Goal: Information Seeking & Learning: Learn about a topic

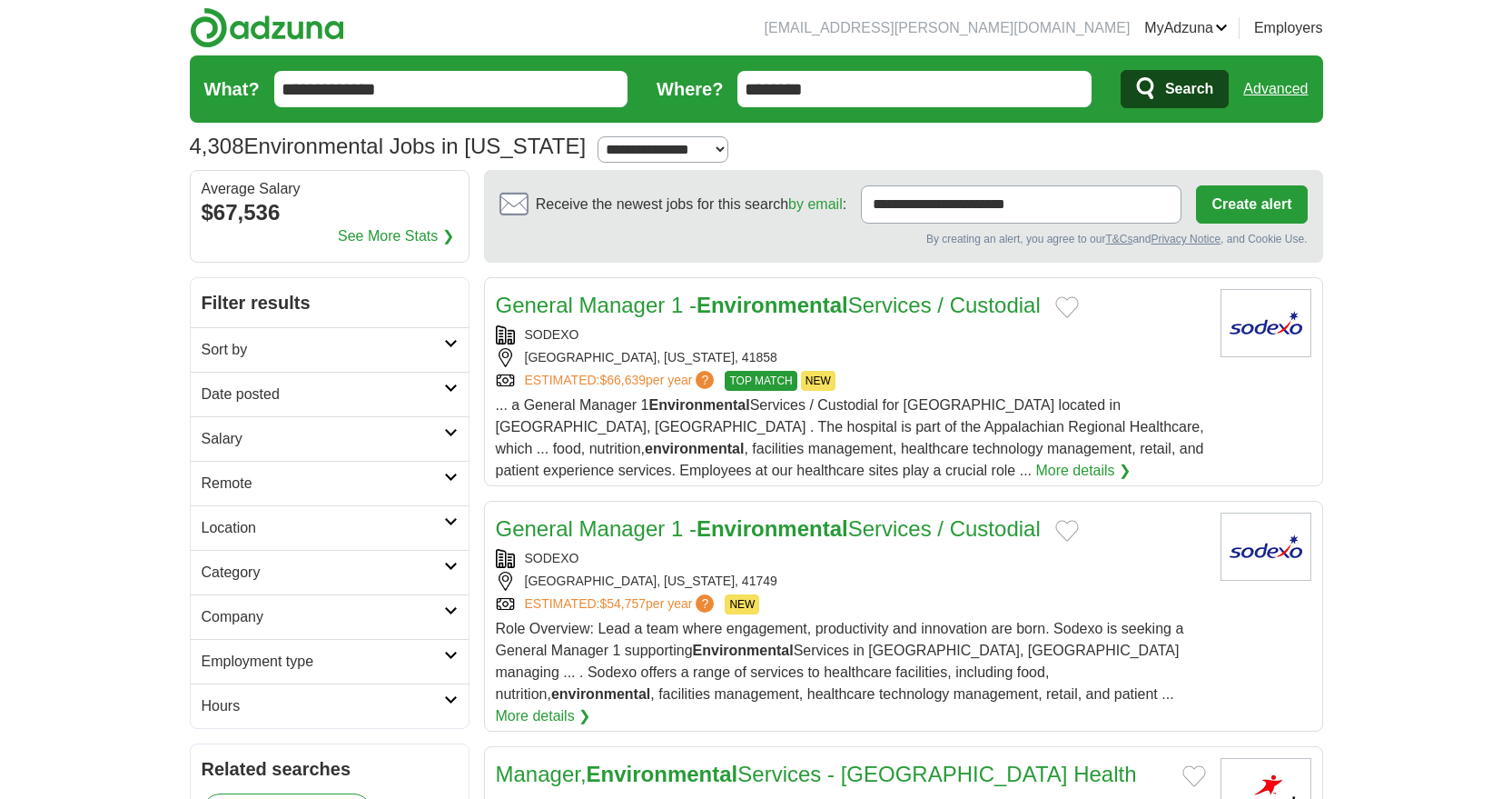
click at [449, 337] on link "Sort by" at bounding box center [330, 349] width 278 height 45
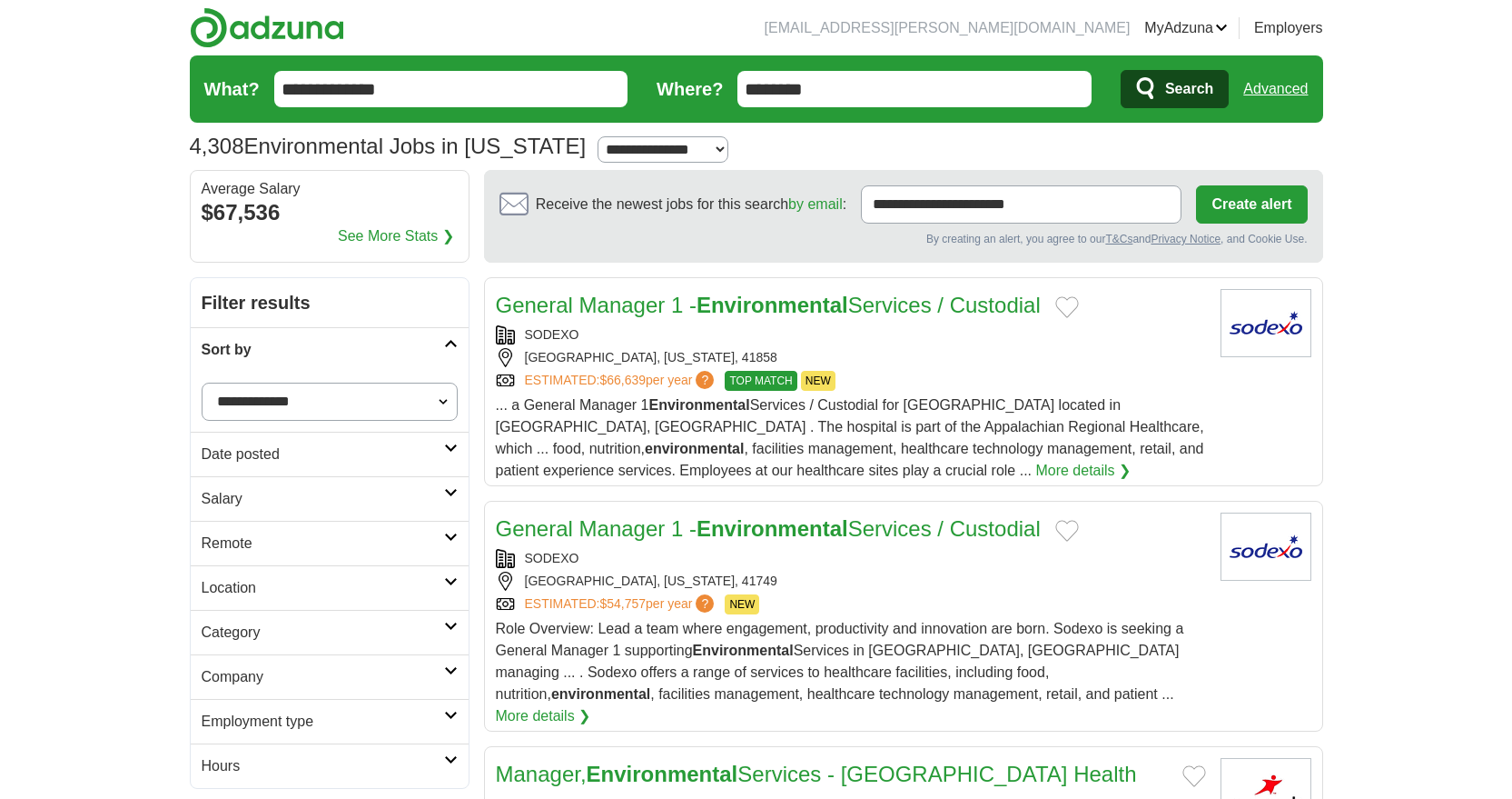
click at [439, 401] on select "**********" at bounding box center [330, 401] width 256 height 38
select select "**********"
click at [202, 382] on select "**********" at bounding box center [330, 401] width 256 height 38
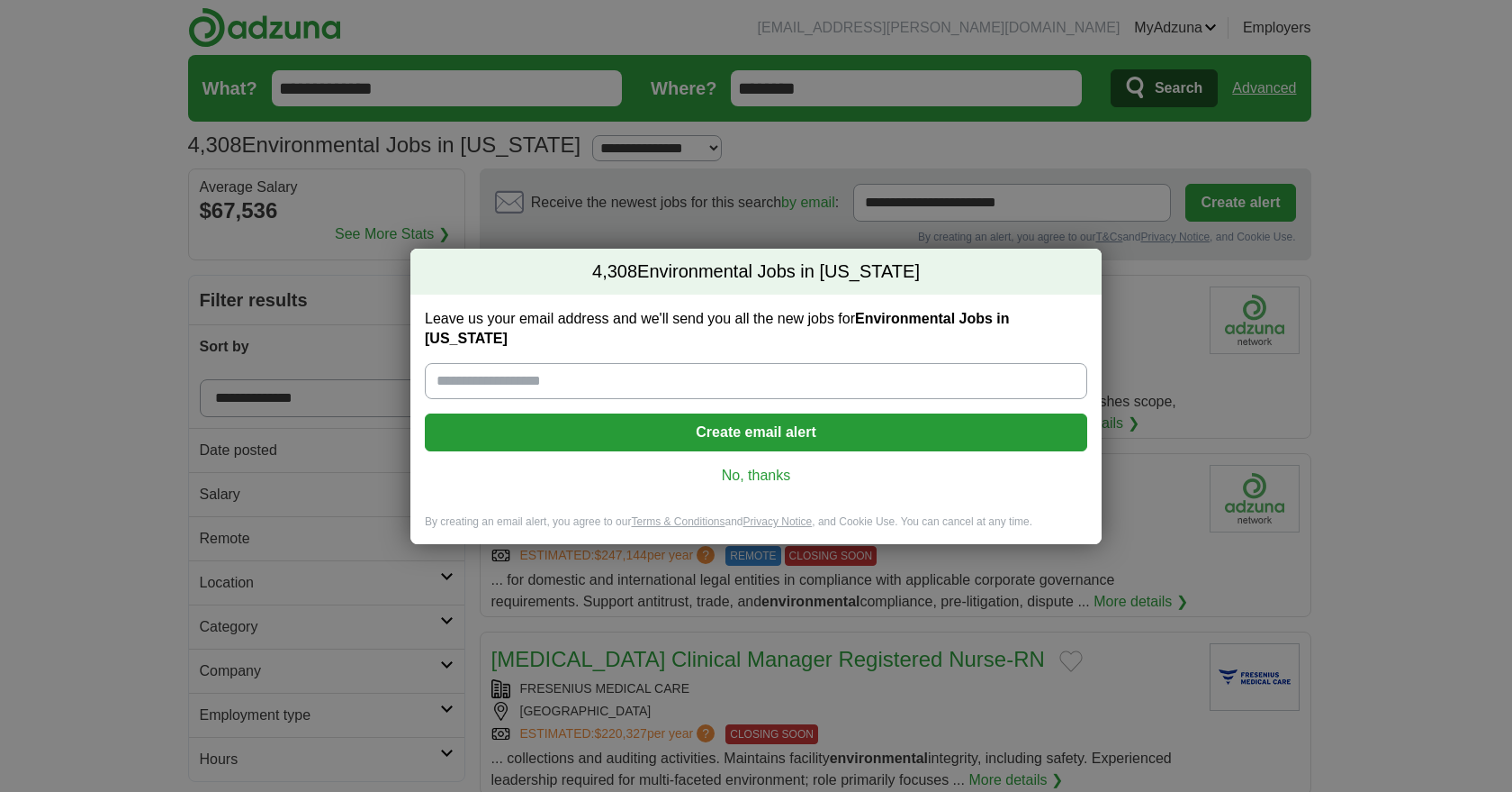
click at [774, 465] on link "No, thanks" at bounding box center [756, 475] width 633 height 20
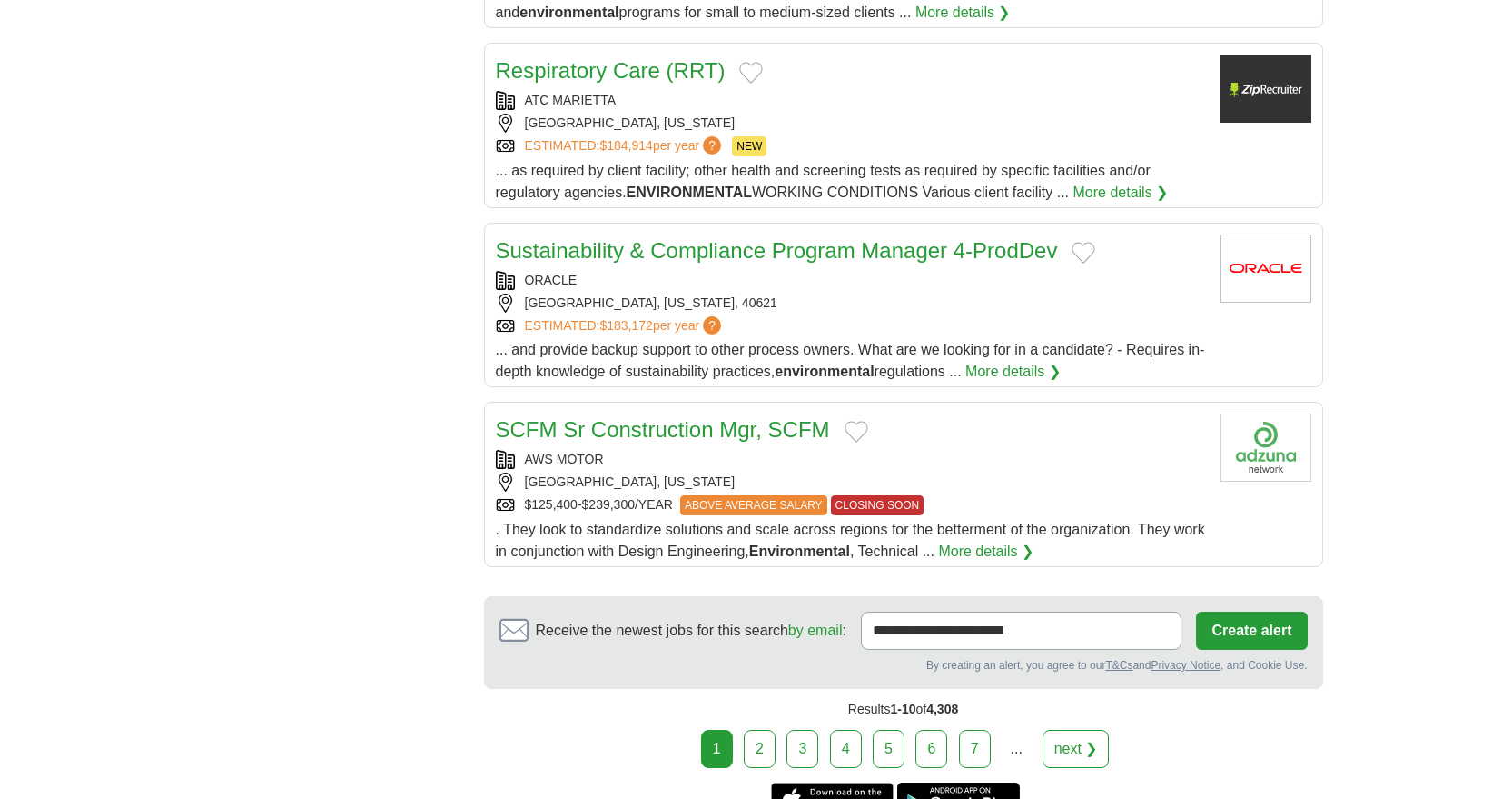
scroll to position [1726, 0]
click at [754, 728] on link "2" at bounding box center [759, 747] width 32 height 38
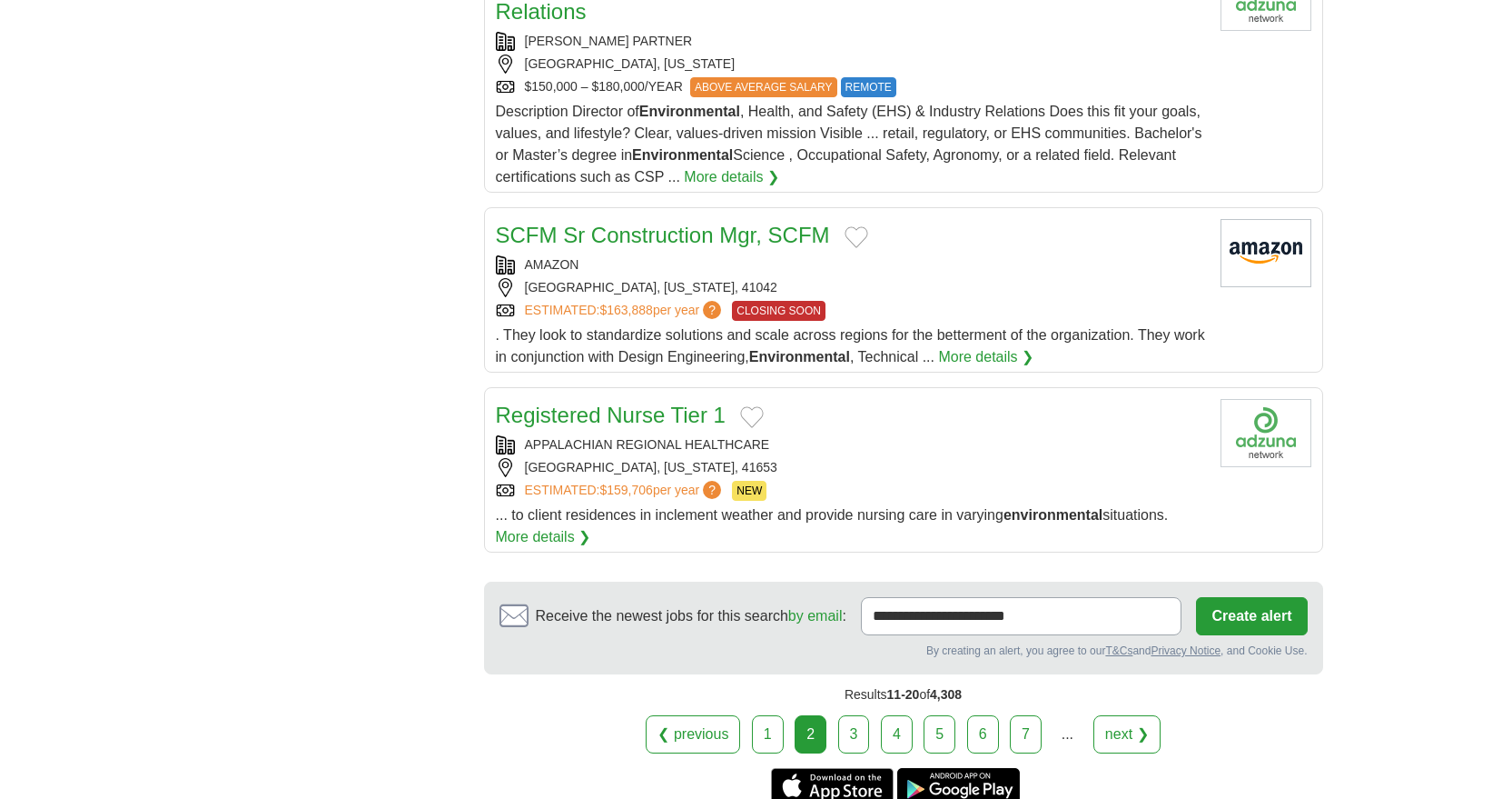
scroll to position [1998, 0]
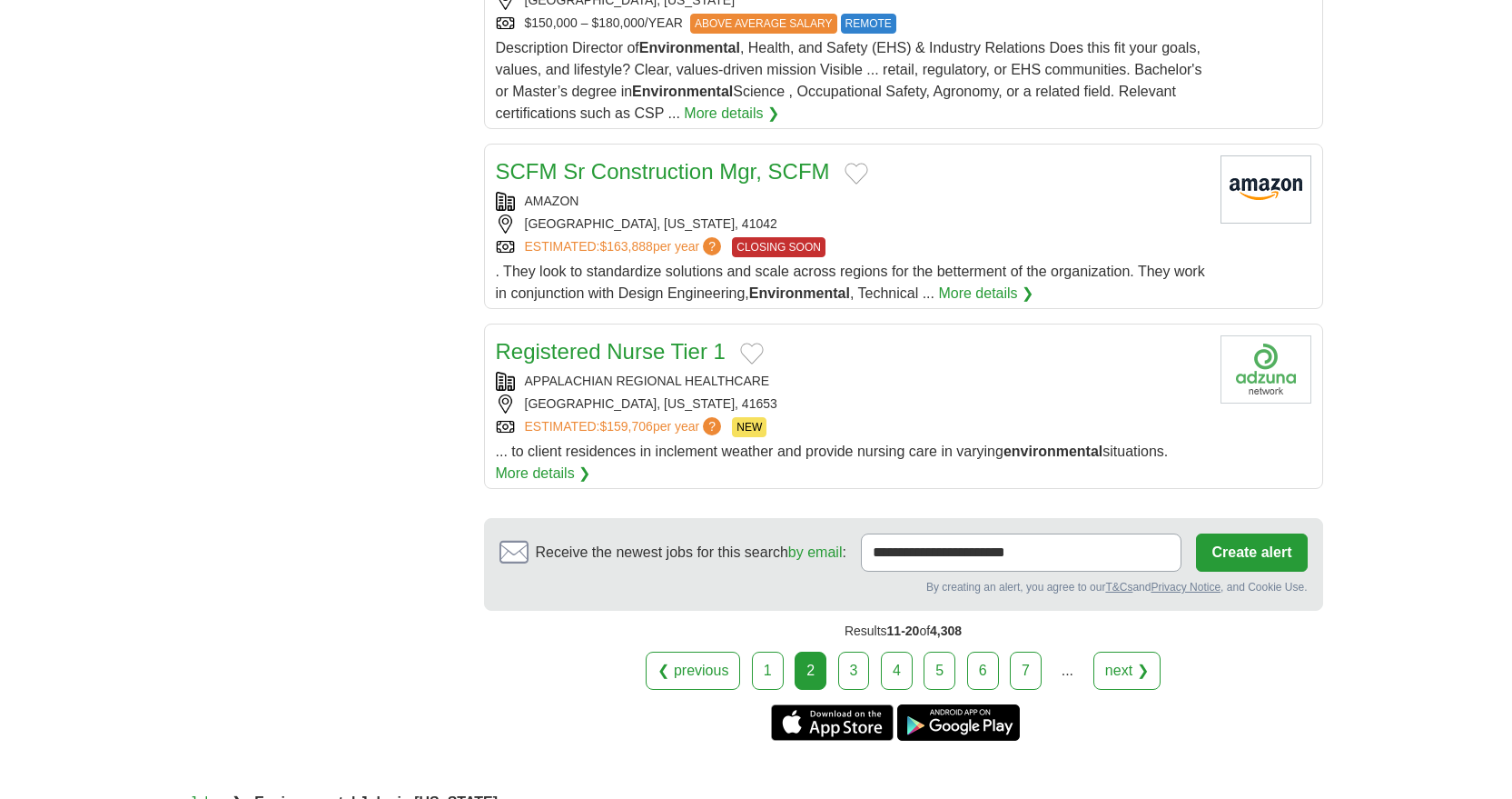
click at [862, 654] on link "3" at bounding box center [853, 671] width 32 height 38
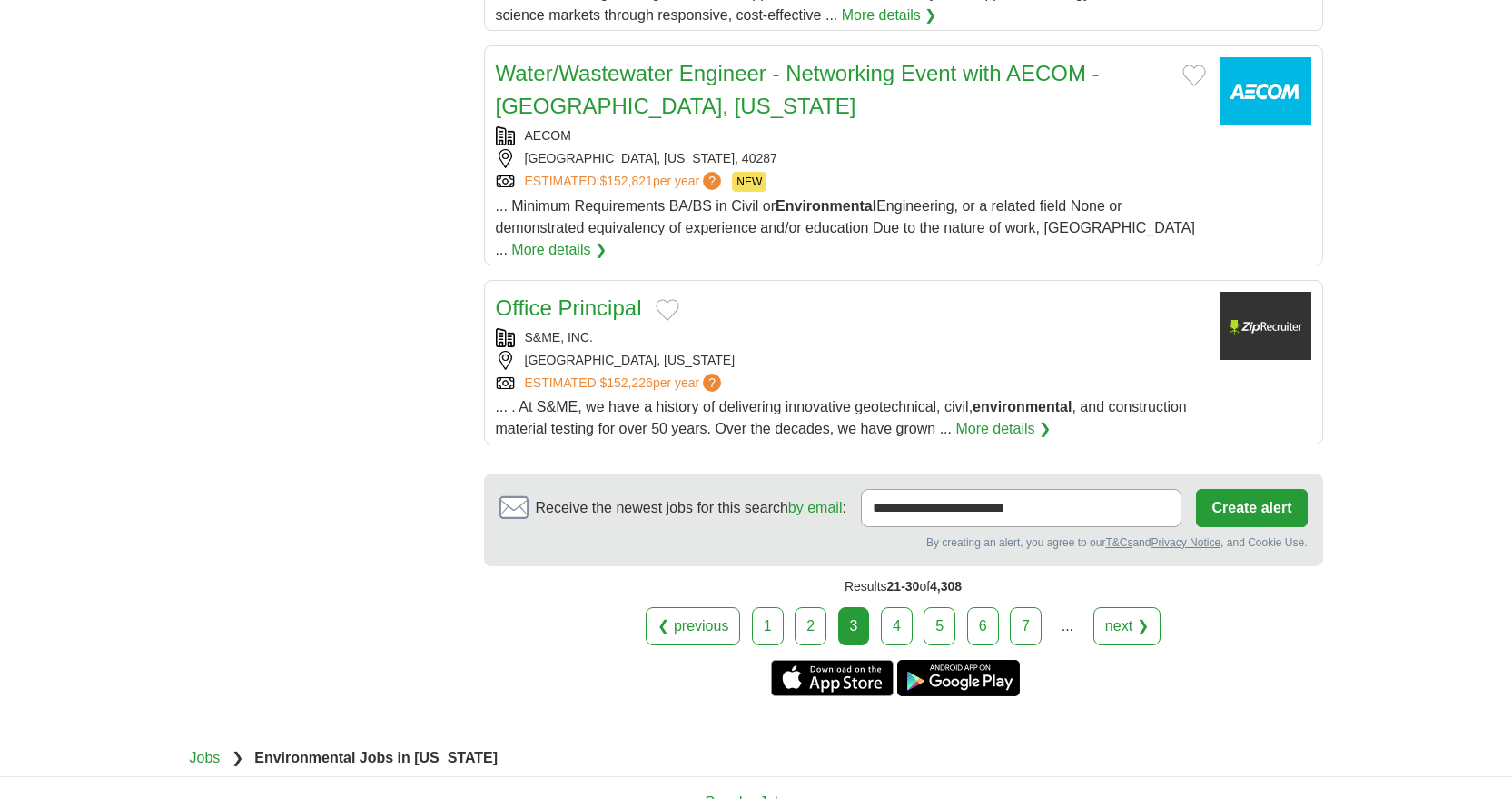
scroll to position [1998, 0]
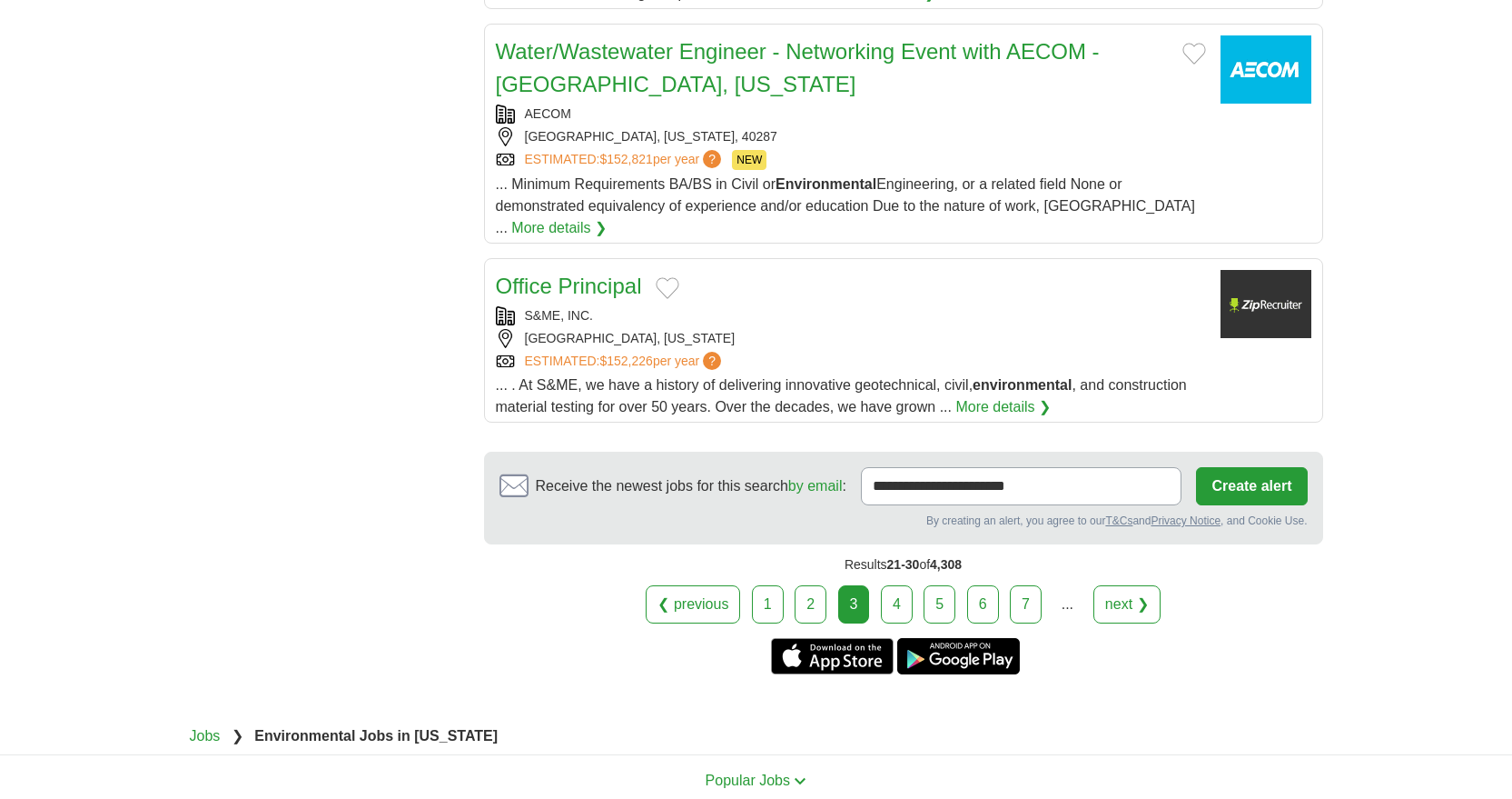
click at [905, 585] on link "4" at bounding box center [896, 604] width 32 height 38
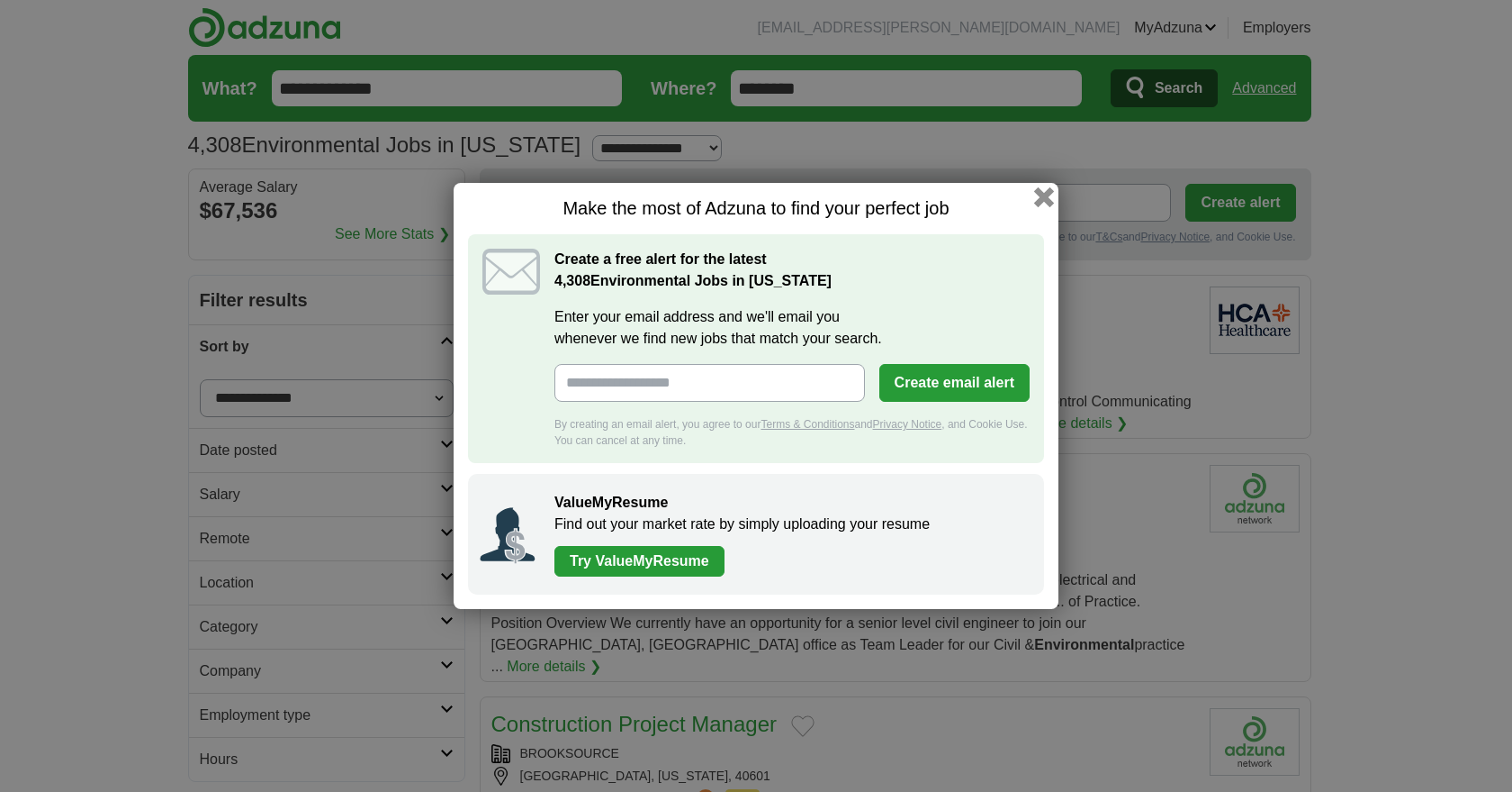
click at [1041, 192] on button "button" at bounding box center [1043, 197] width 20 height 20
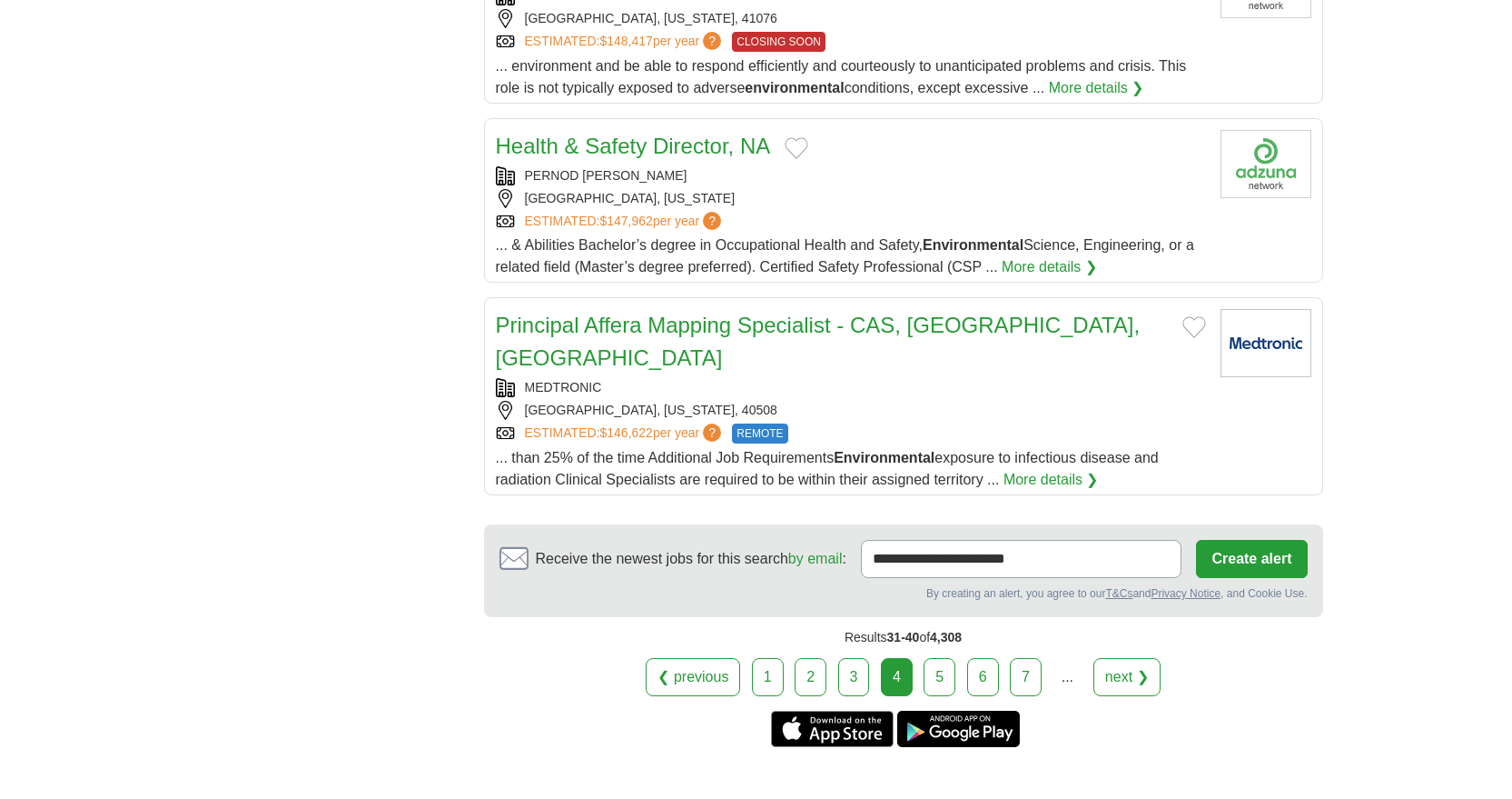
scroll to position [1908, 0]
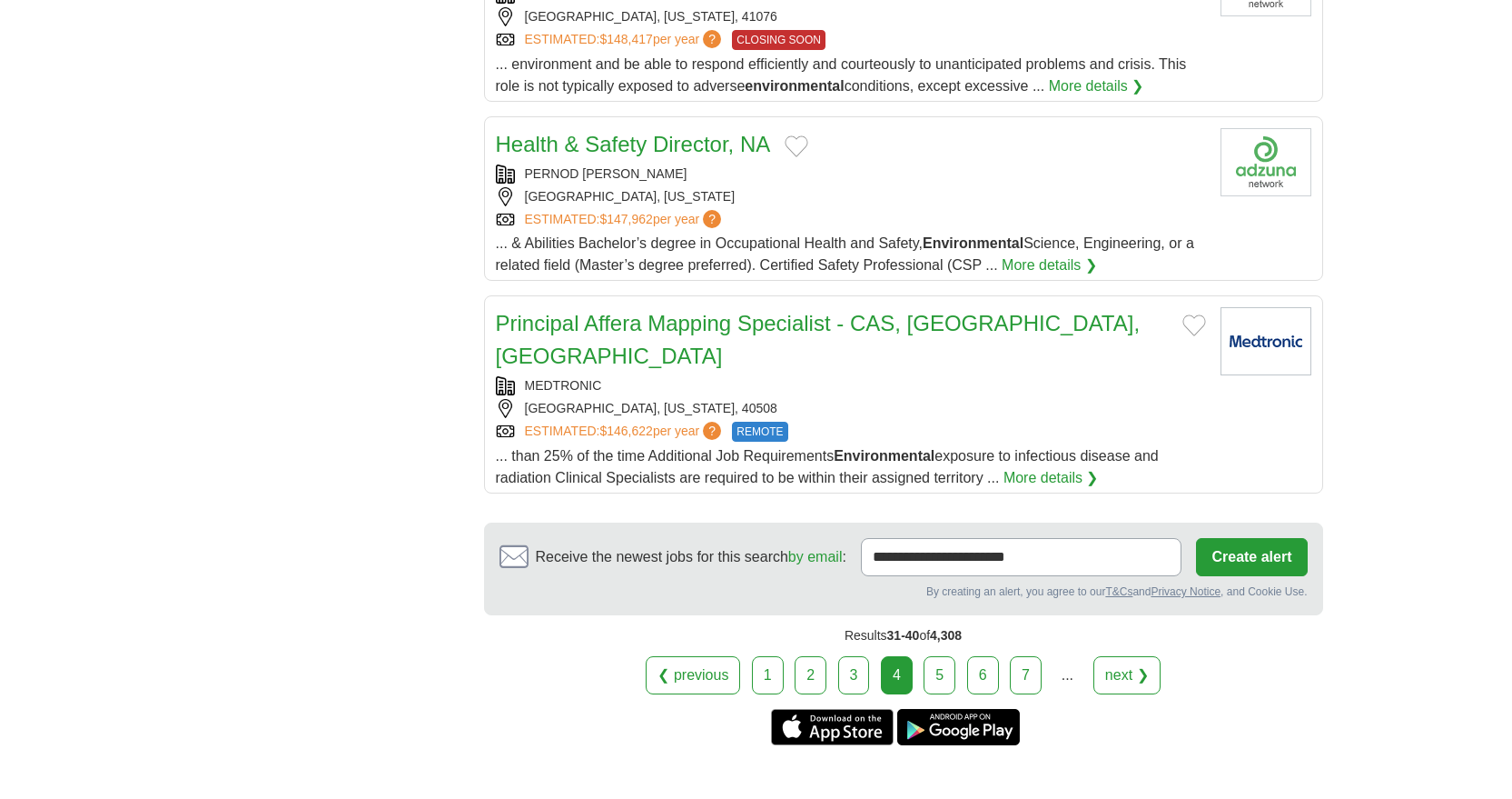
click at [948, 656] on link "5" at bounding box center [939, 675] width 32 height 38
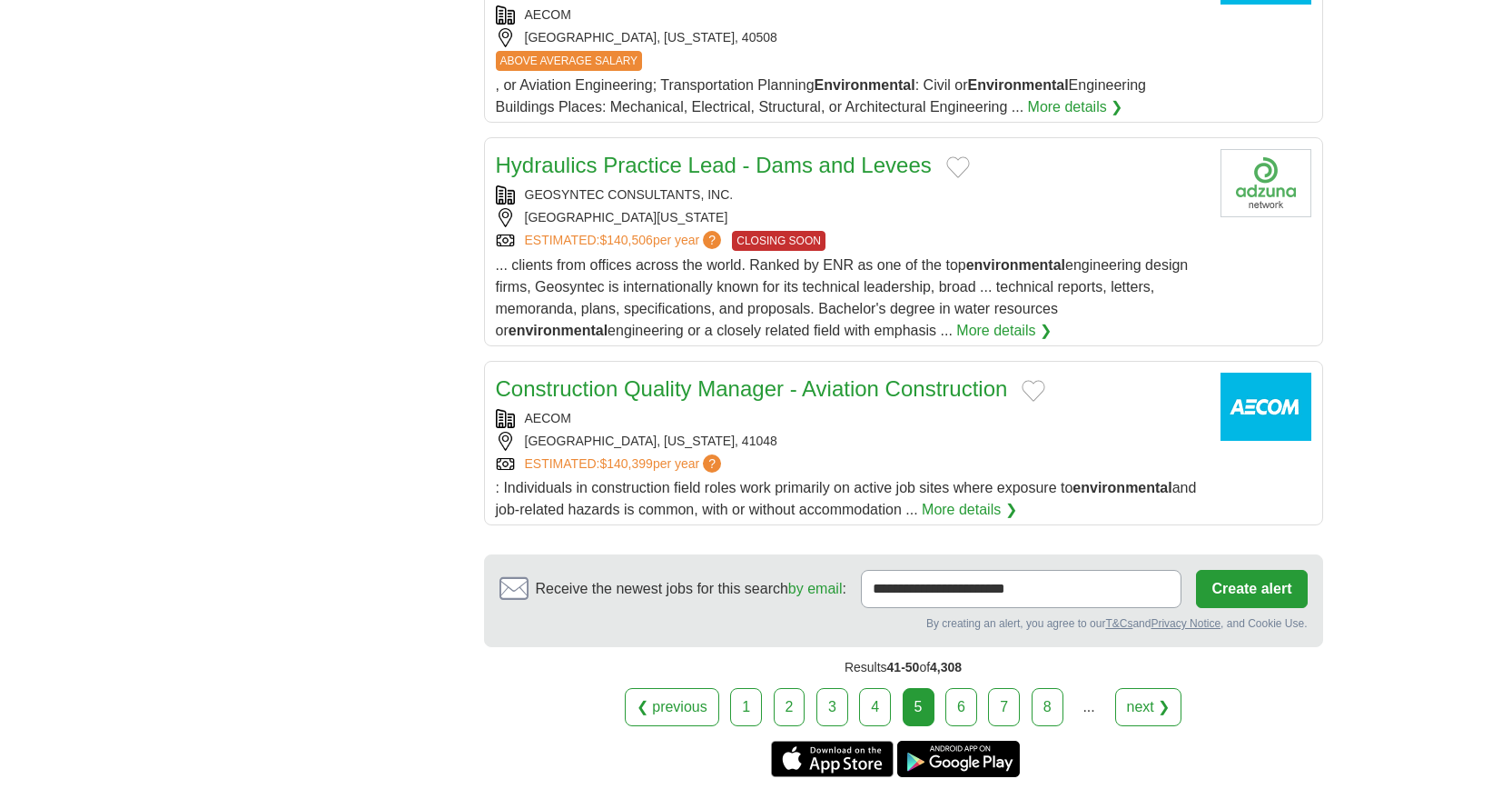
scroll to position [1908, 0]
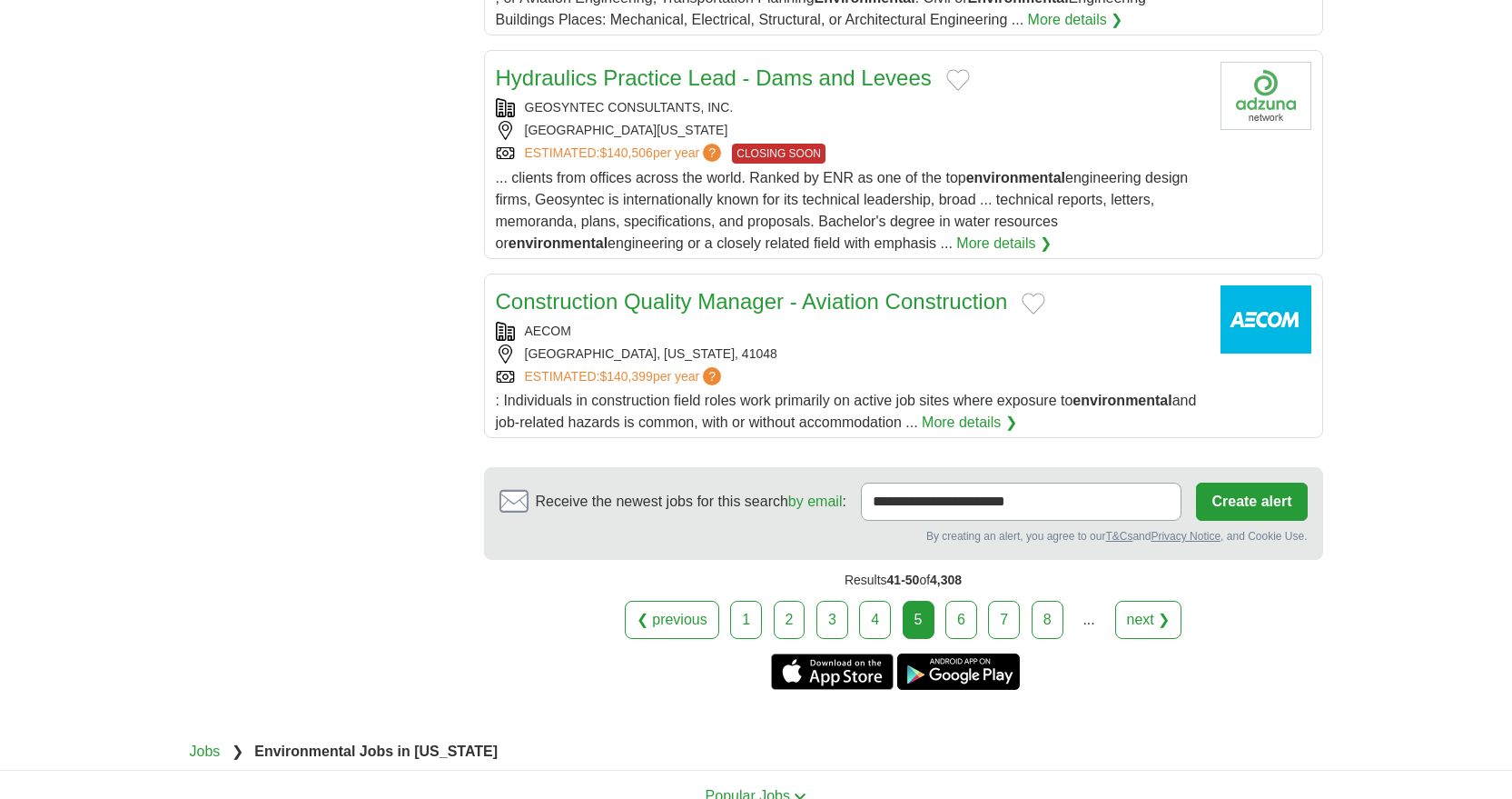
click at [969, 620] on link "6" at bounding box center [961, 619] width 32 height 38
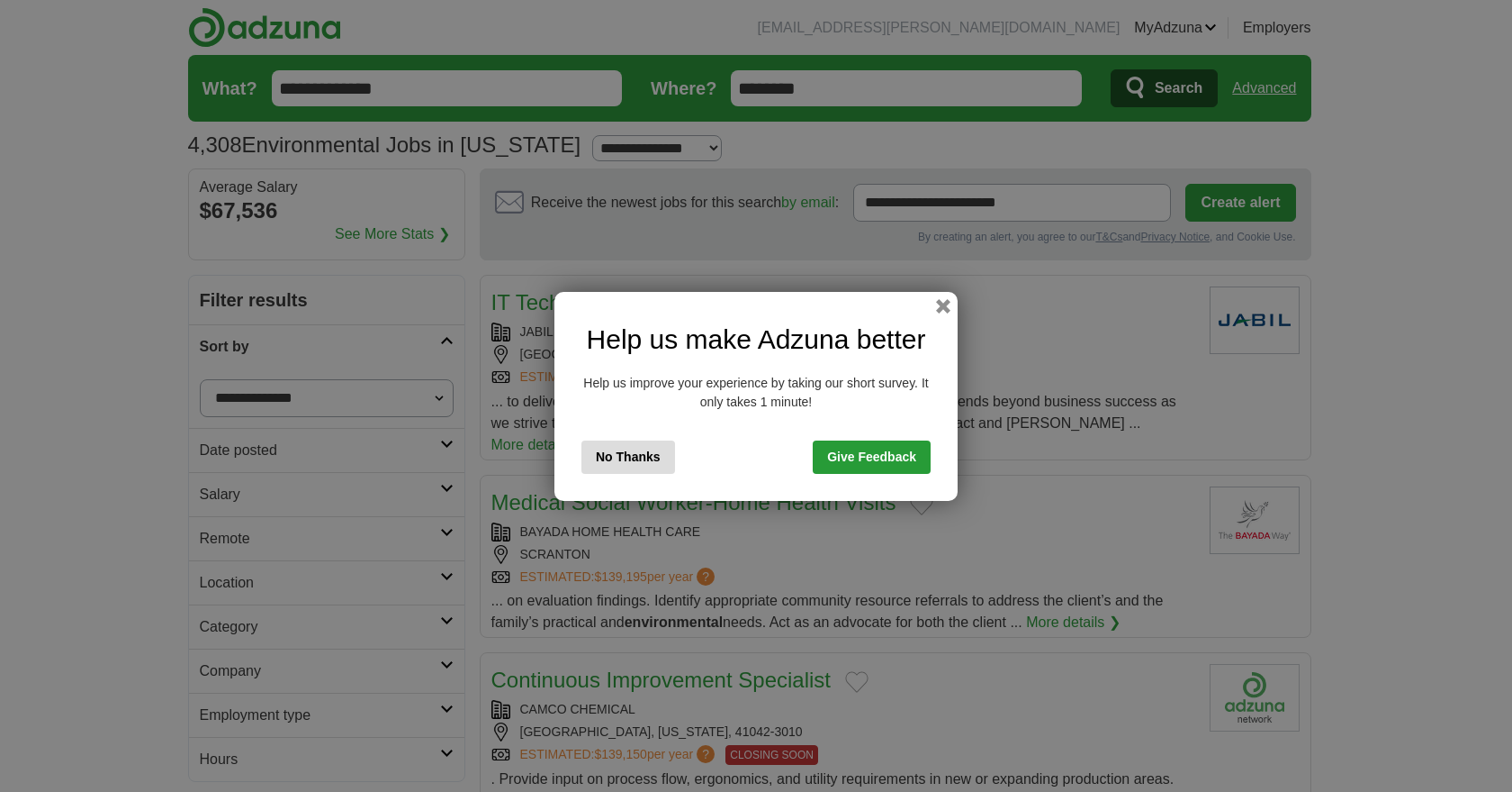
click at [633, 458] on button "No Thanks" at bounding box center [628, 457] width 94 height 33
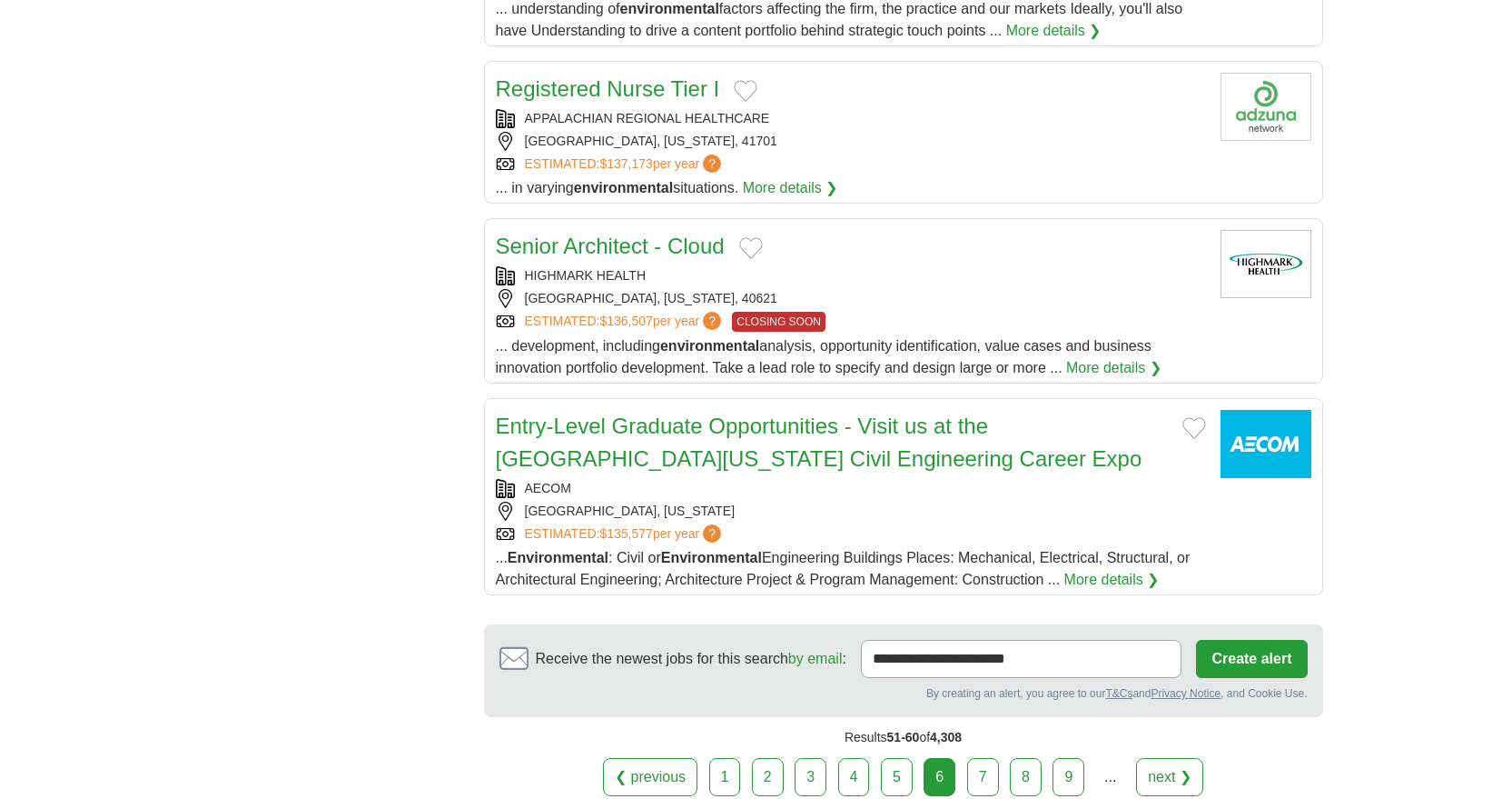
scroll to position [1726, 0]
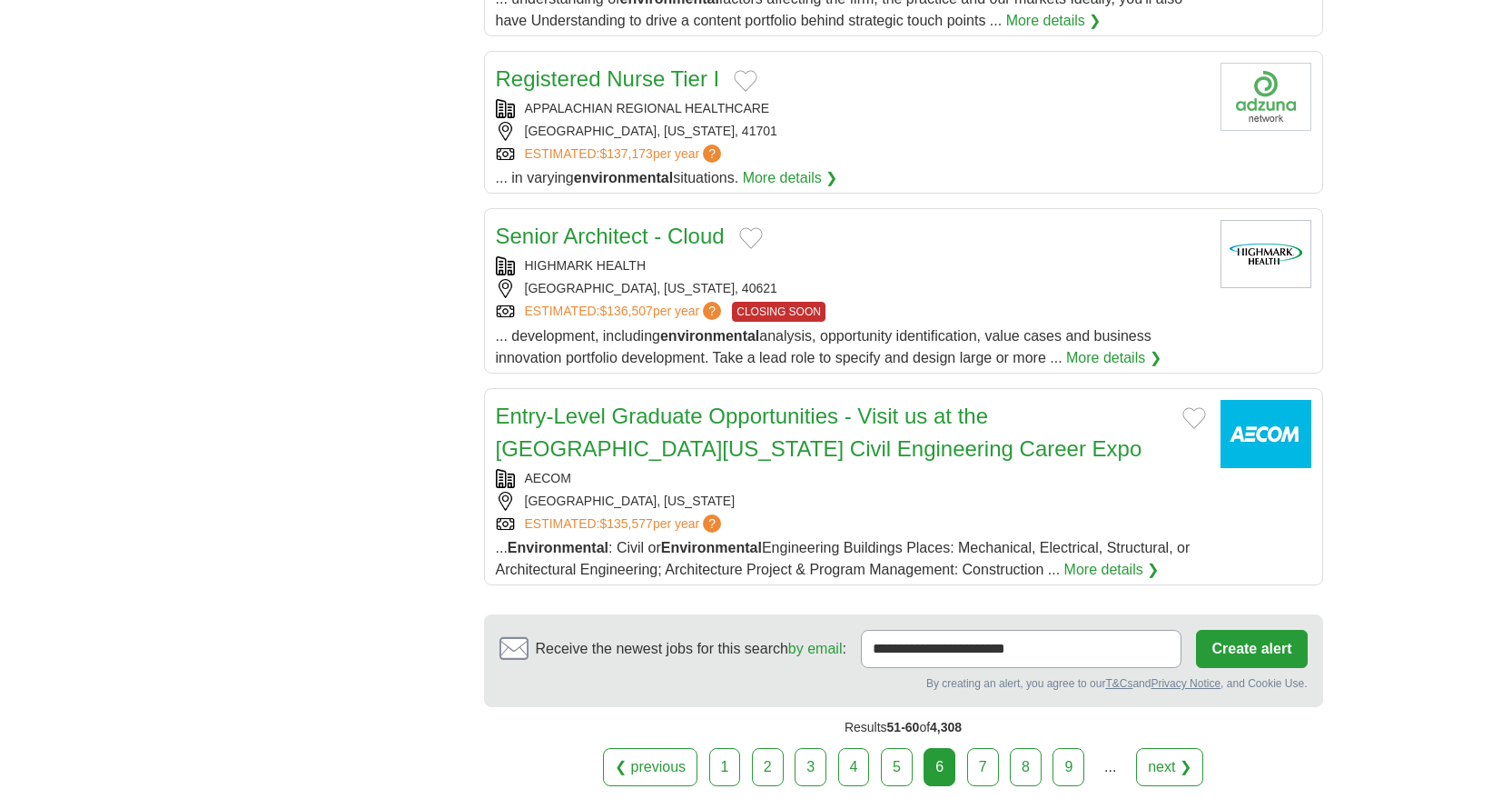
drag, startPoint x: 990, startPoint y: 694, endPoint x: 998, endPoint y: 676, distance: 19.7
click at [989, 747] on link "7" at bounding box center [982, 767] width 32 height 38
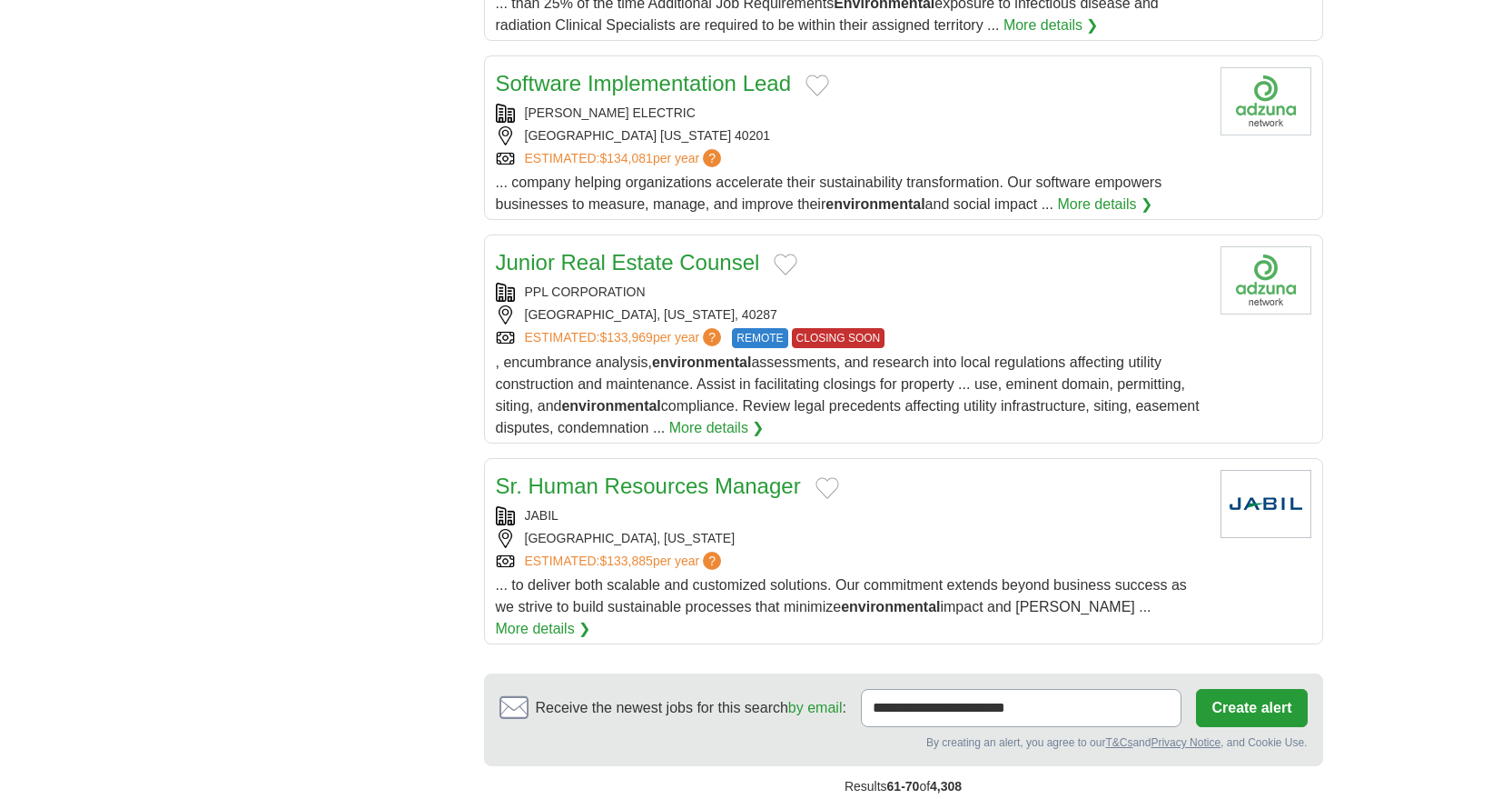
scroll to position [1908, 0]
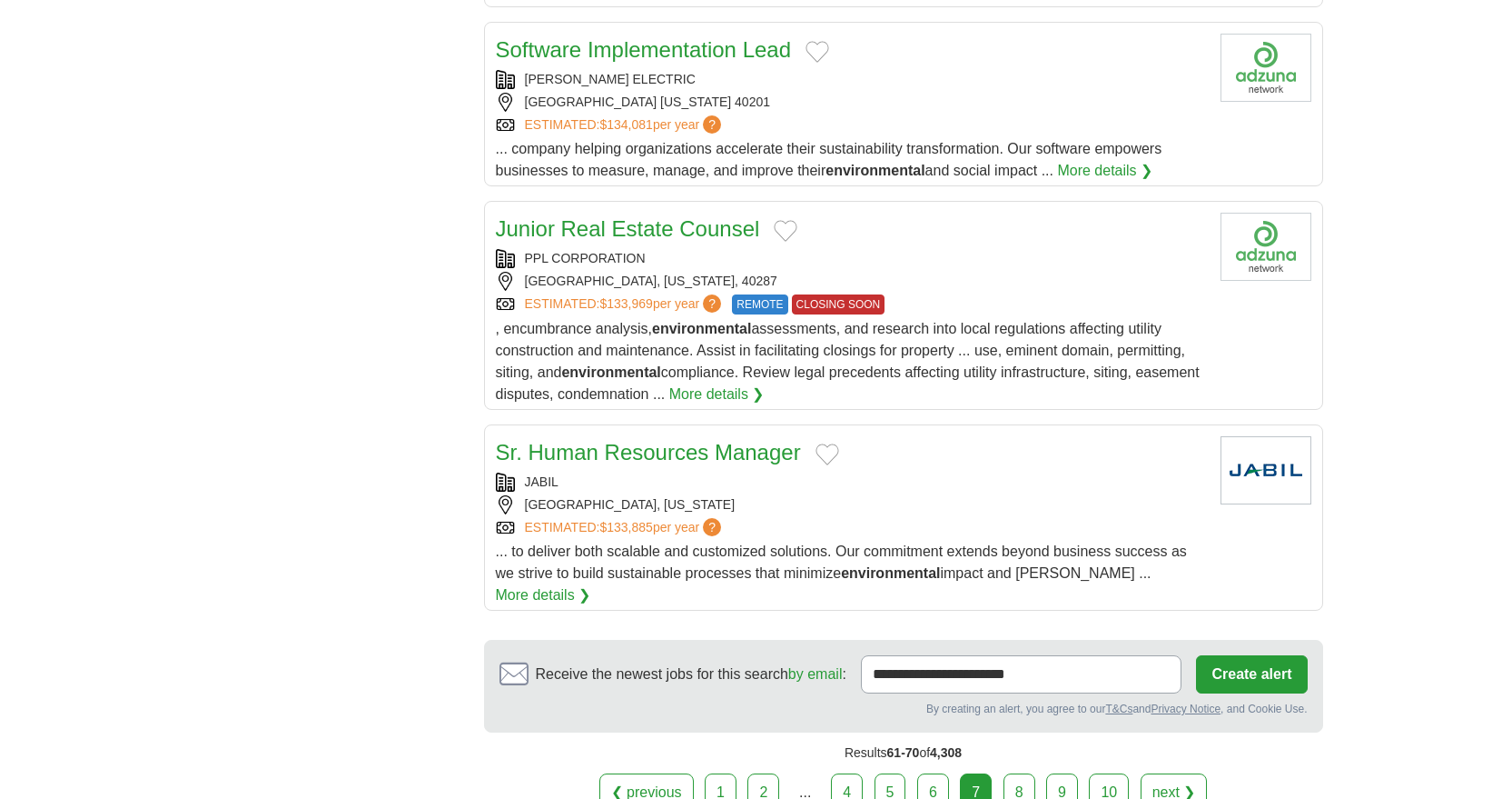
click at [1025, 773] on link "8" at bounding box center [1018, 792] width 32 height 38
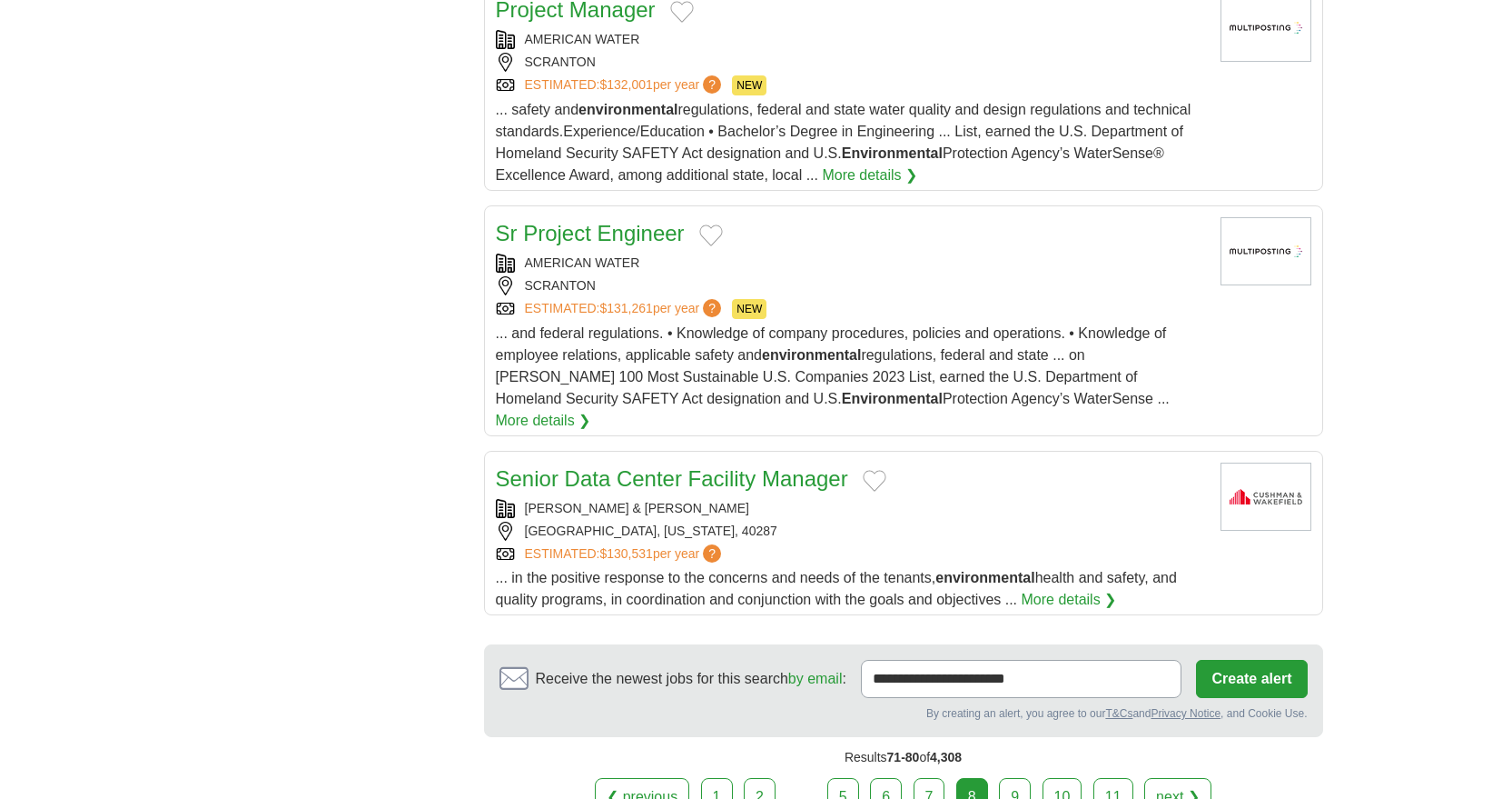
scroll to position [1817, 0]
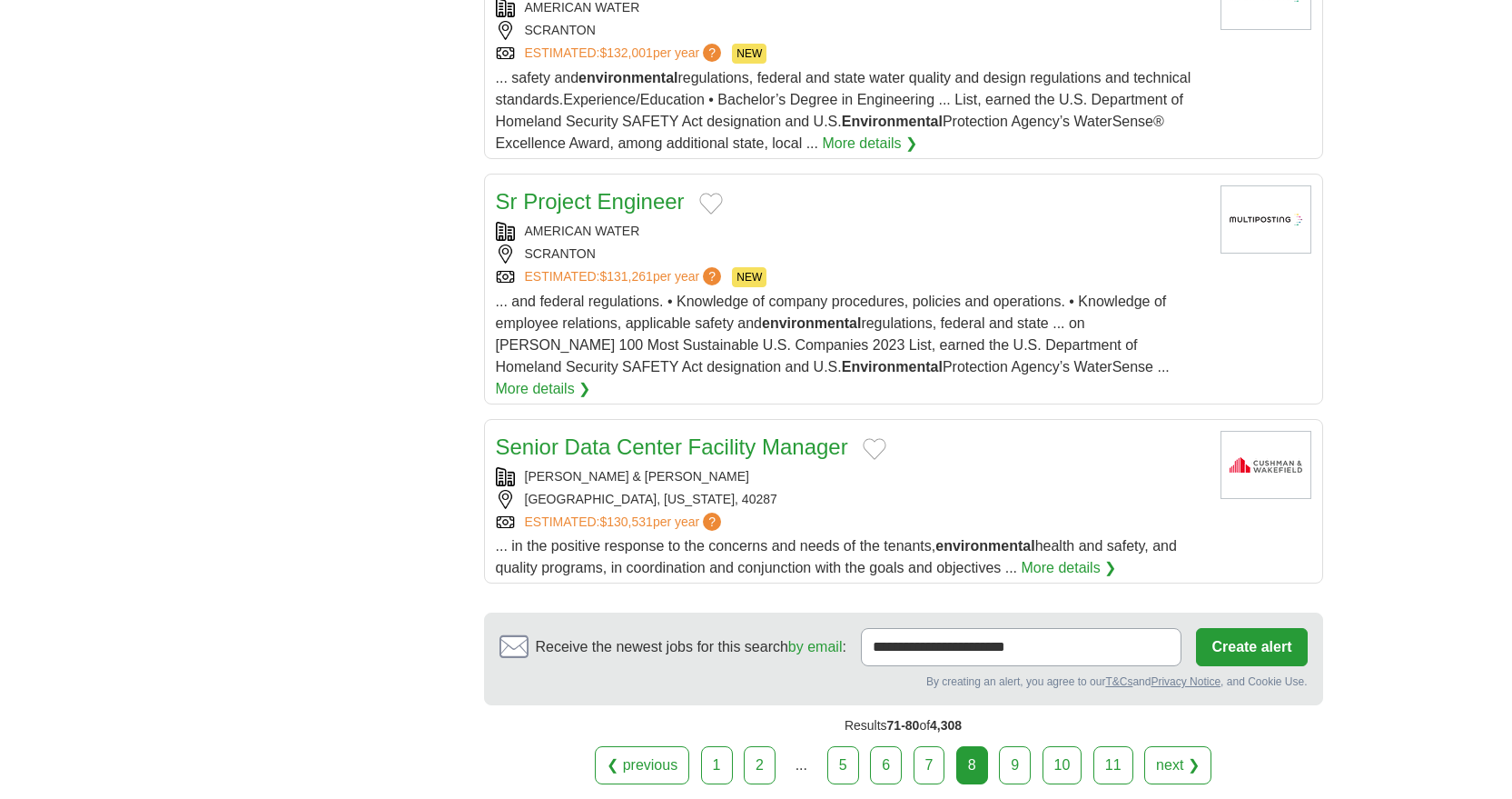
click at [1019, 746] on link "9" at bounding box center [1014, 766] width 32 height 38
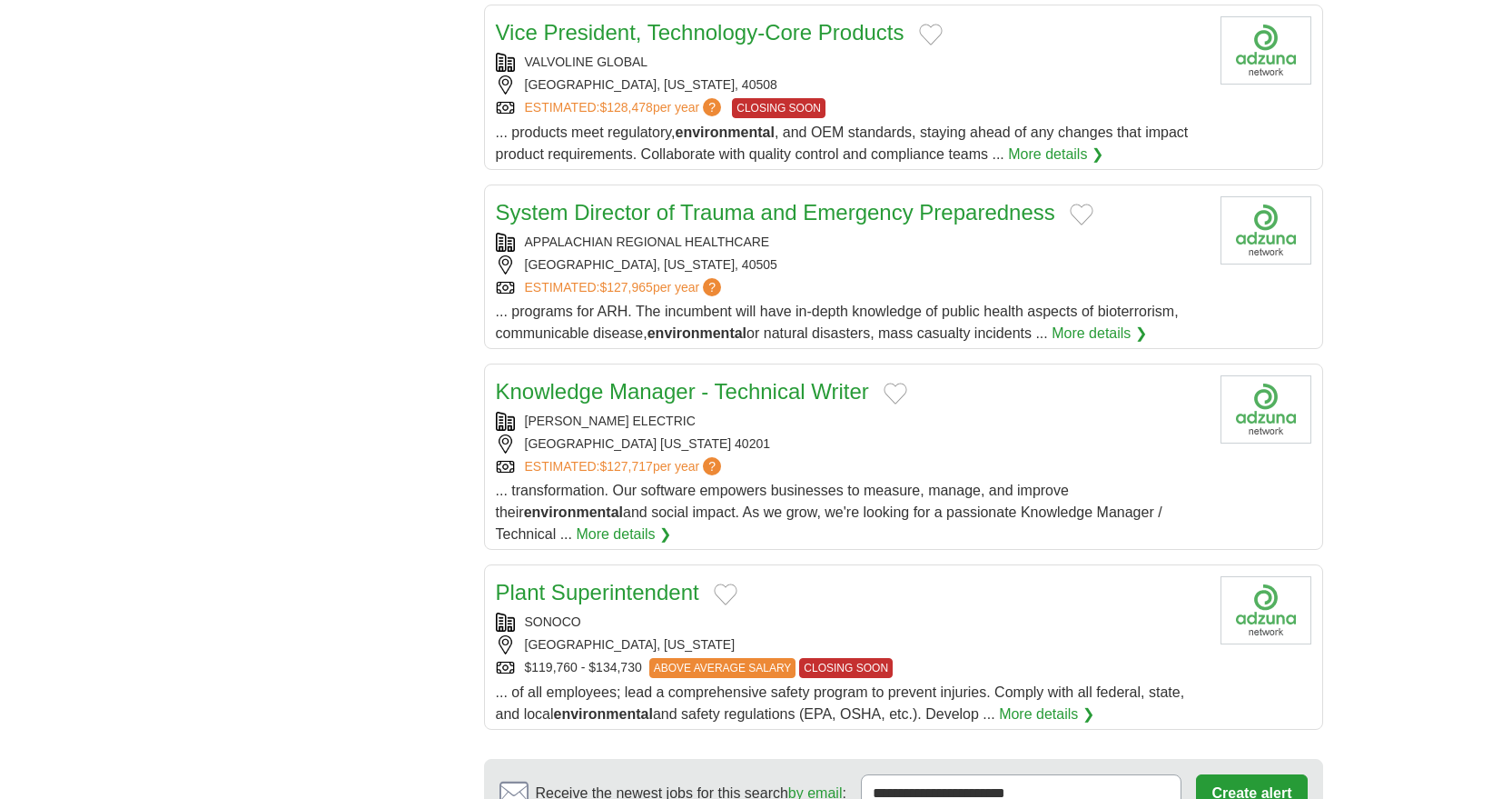
scroll to position [1817, 0]
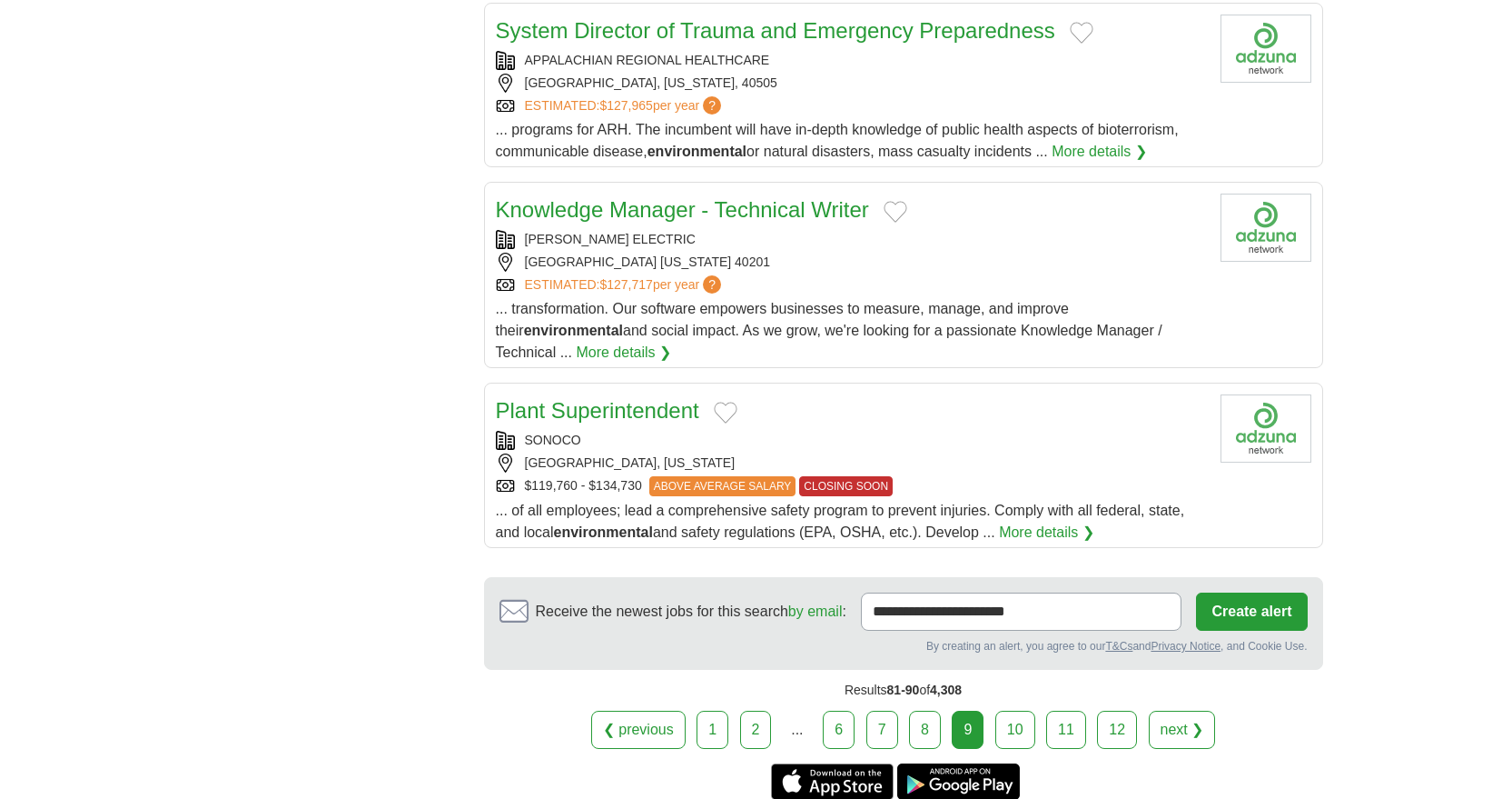
click at [1025, 710] on link "10" at bounding box center [1015, 729] width 40 height 38
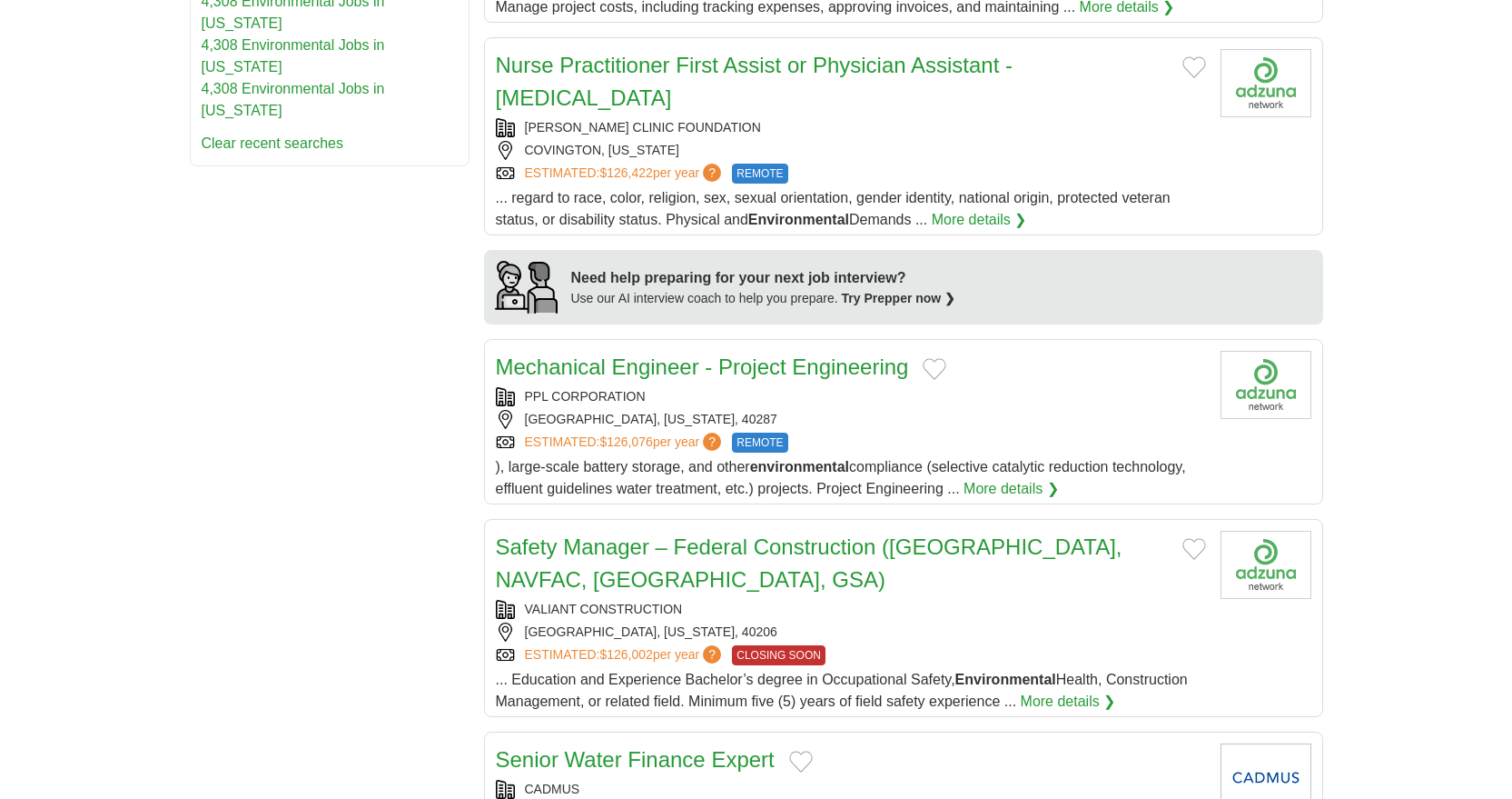
scroll to position [1272, 0]
